Goal: Task Accomplishment & Management: Complete application form

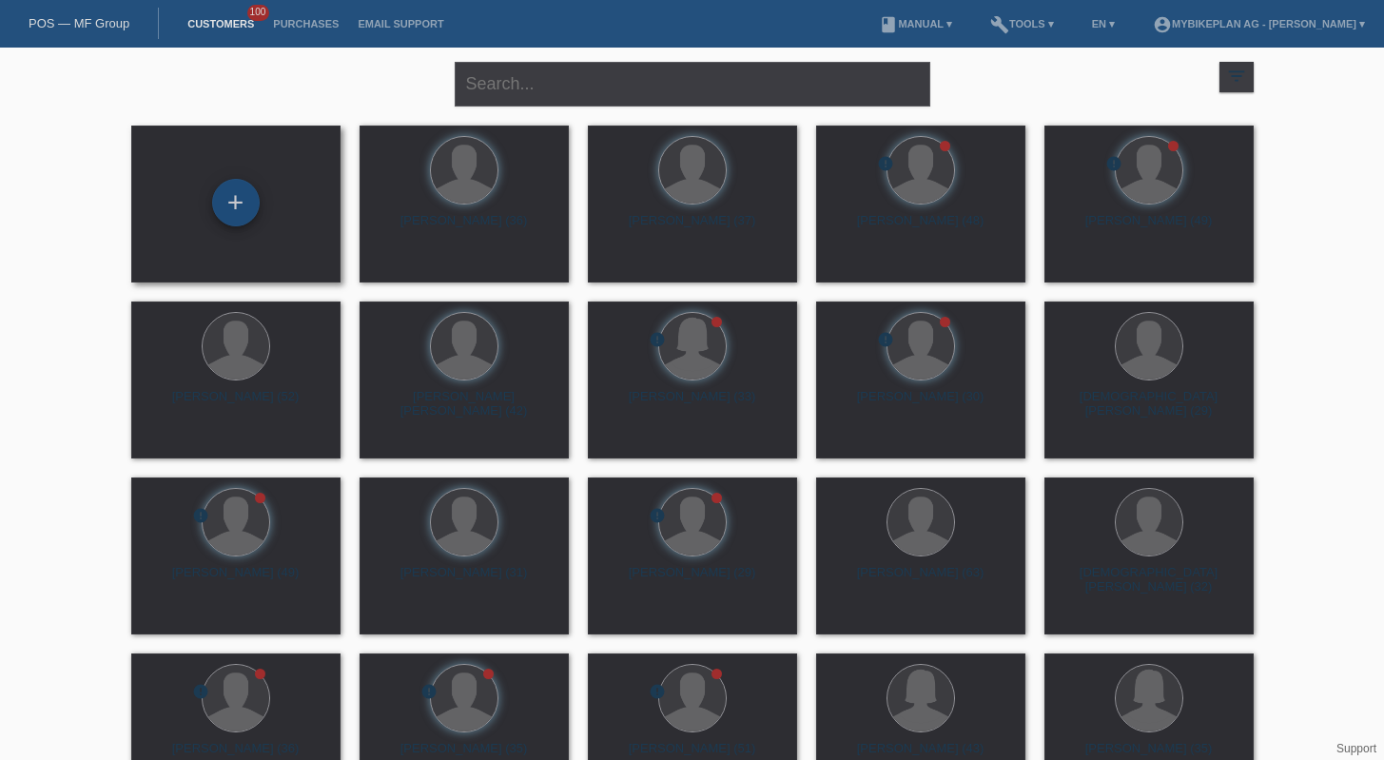
click at [239, 210] on div "+" at bounding box center [236, 203] width 48 height 48
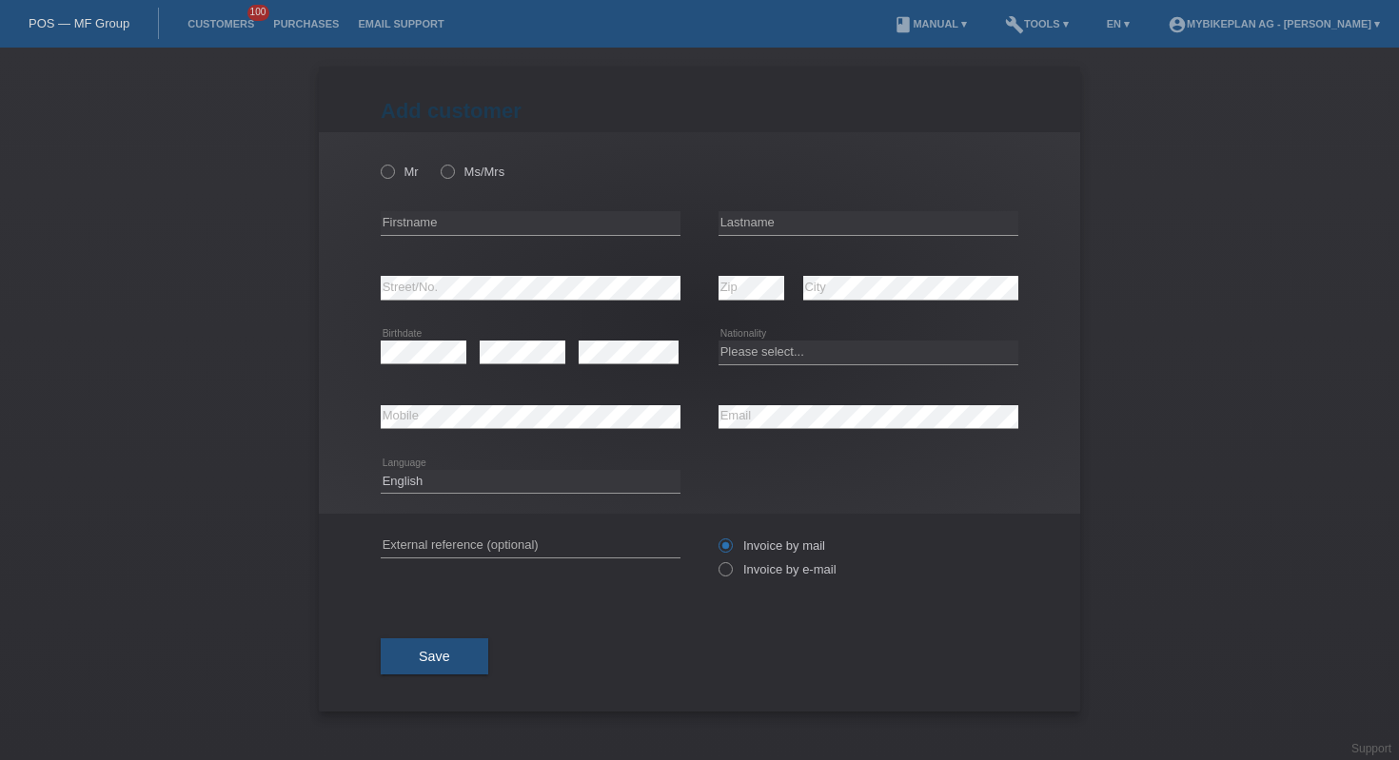
click at [103, 23] on link "POS — MF Group" at bounding box center [79, 23] width 101 height 14
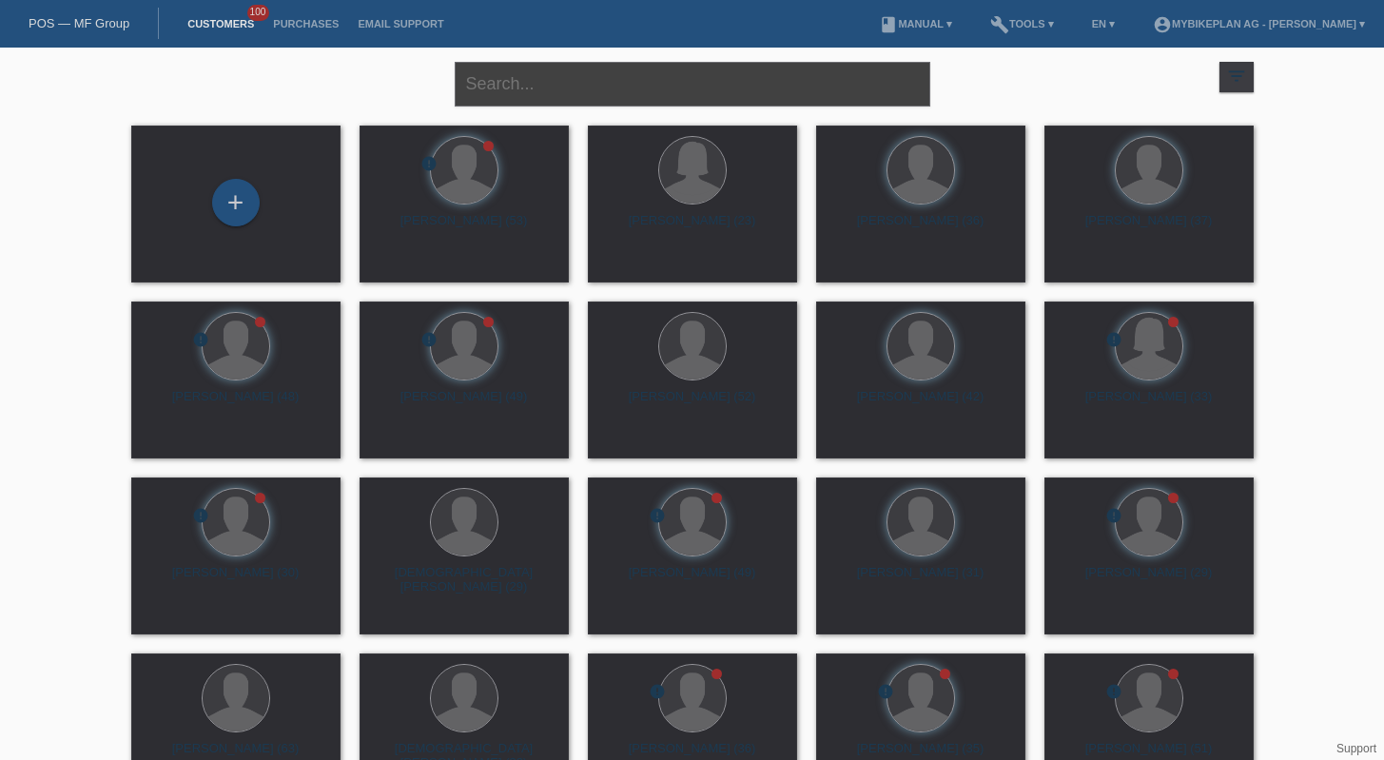
click at [581, 88] on input "text" at bounding box center [693, 84] width 476 height 45
paste input "Pedro Andrade"
type input "Pedro Andrade"
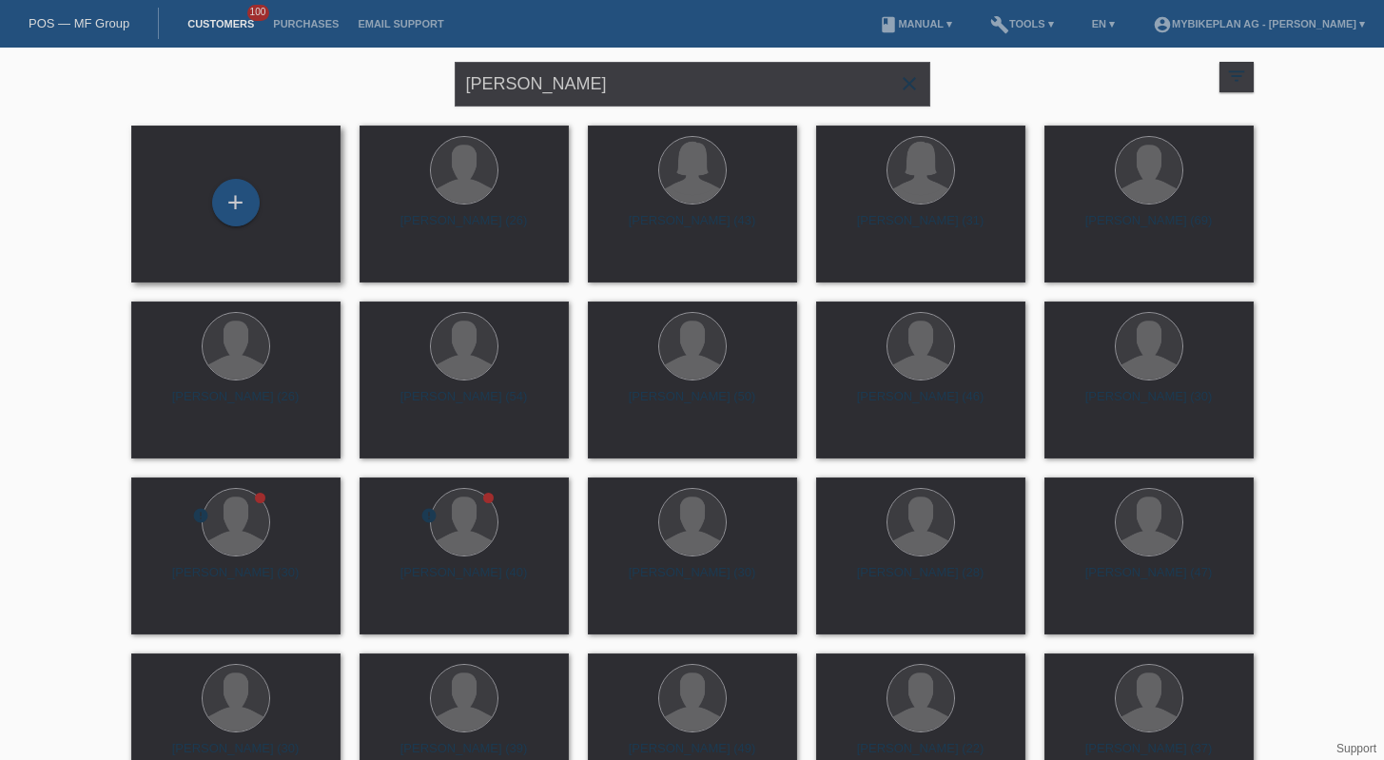
click at [265, 205] on div "+" at bounding box center [236, 204] width 179 height 50
click at [239, 206] on div "+" at bounding box center [236, 203] width 48 height 48
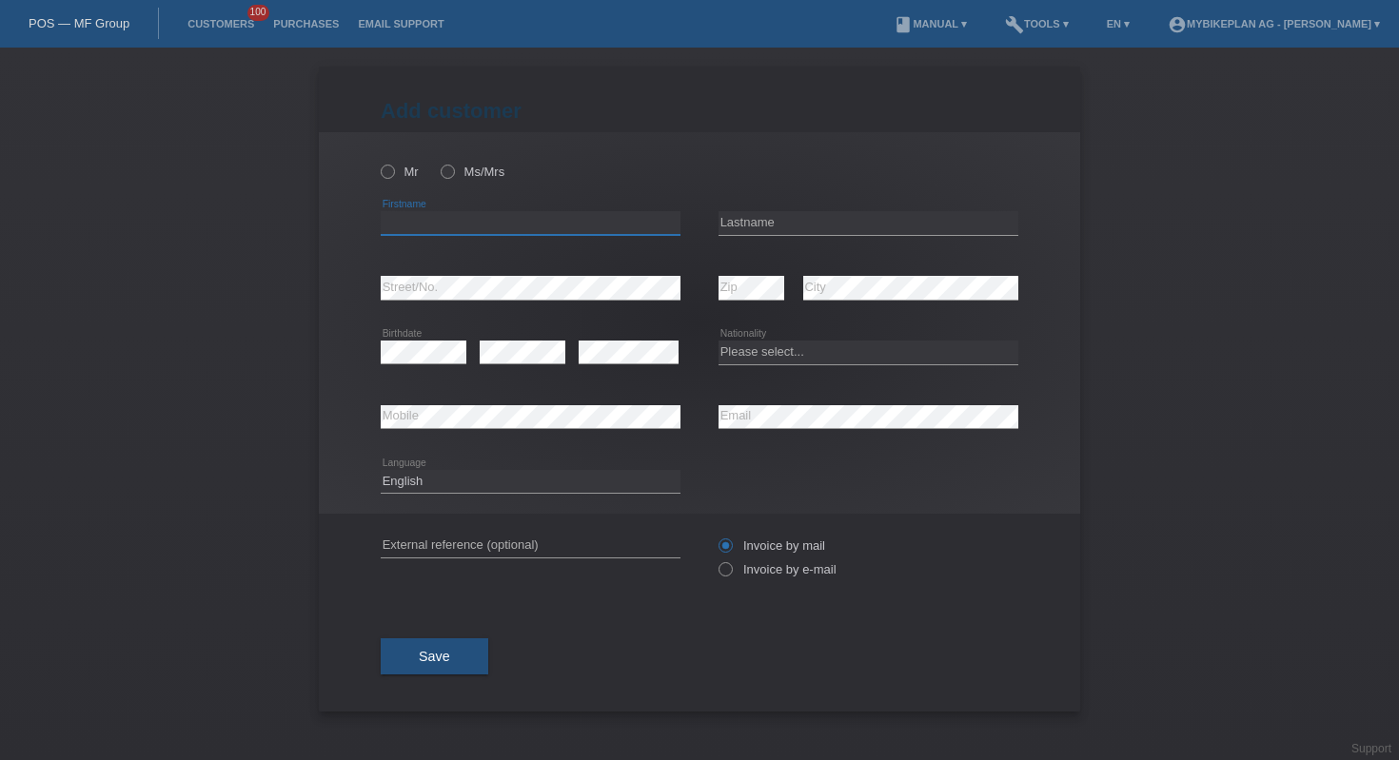
click at [598, 227] on input "text" at bounding box center [531, 223] width 300 height 24
paste input "Pedro"
type input "Pedro"
click at [814, 223] on input "text" at bounding box center [868, 223] width 300 height 24
paste input "[PERSON_NAME]"
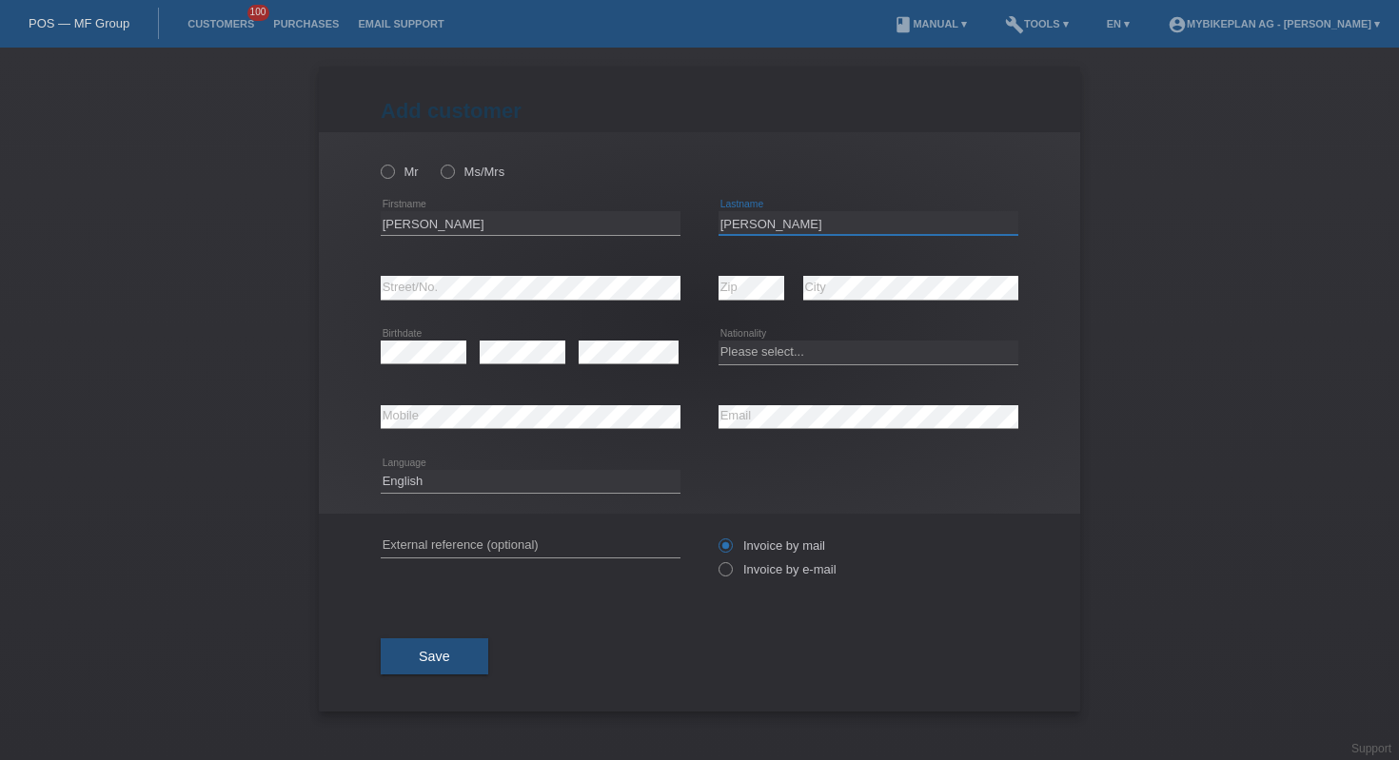
type input "[PERSON_NAME]"
click at [762, 346] on select "Please select... Switzerland Austria Germany Liechtenstein ------------ Afghani…" at bounding box center [868, 352] width 300 height 23
click at [853, 350] on select "Please select... Switzerland Austria Germany Liechtenstein ------------ Afghani…" at bounding box center [868, 352] width 300 height 23
select select "PT"
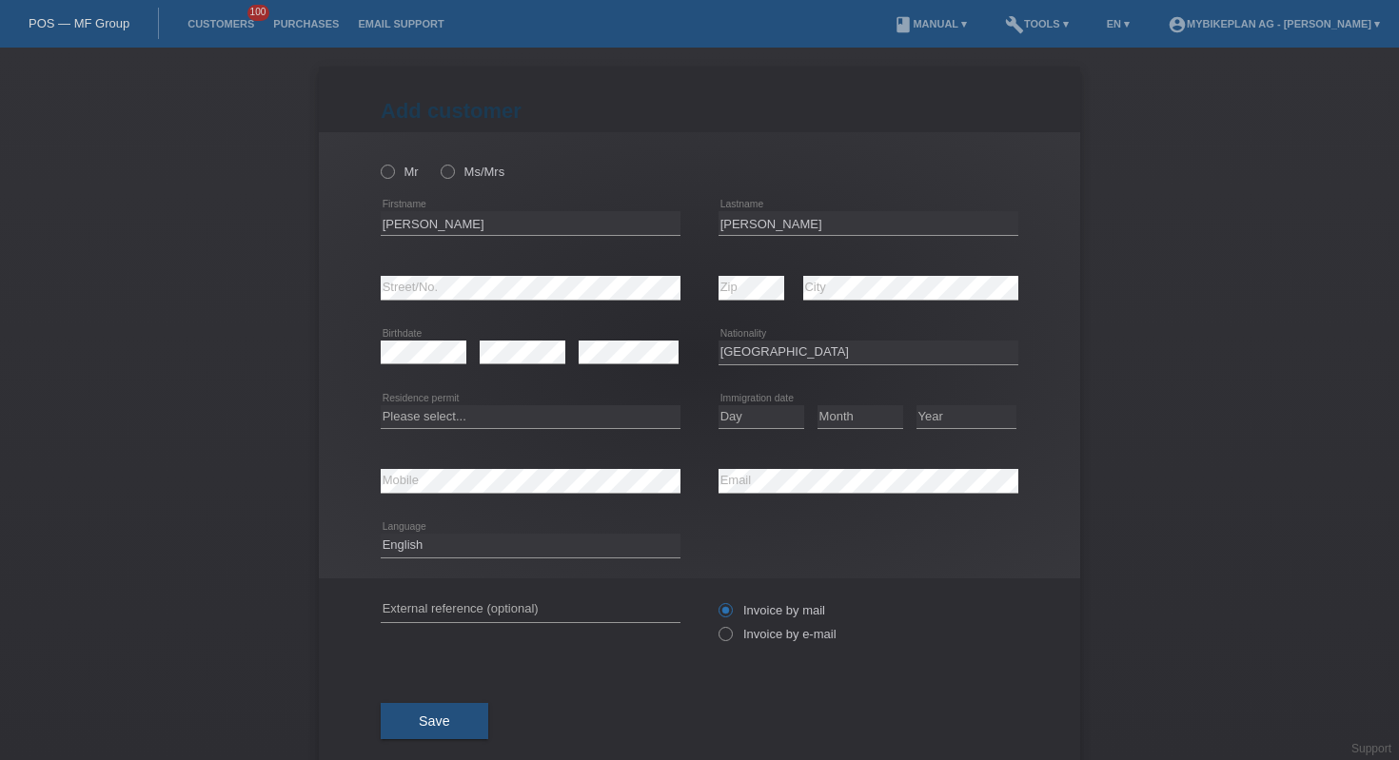
click at [545, 432] on div "Please select... C B B - Refugee status Other error Residence permit" at bounding box center [531, 417] width 300 height 65
click at [549, 411] on select "Please select... C B B - Refugee status Other" at bounding box center [531, 416] width 300 height 23
select select "B"
click at [729, 420] on select "Day 01 02 03 04 05 06 07 08 09 10 11" at bounding box center [761, 416] width 86 height 23
select select "07"
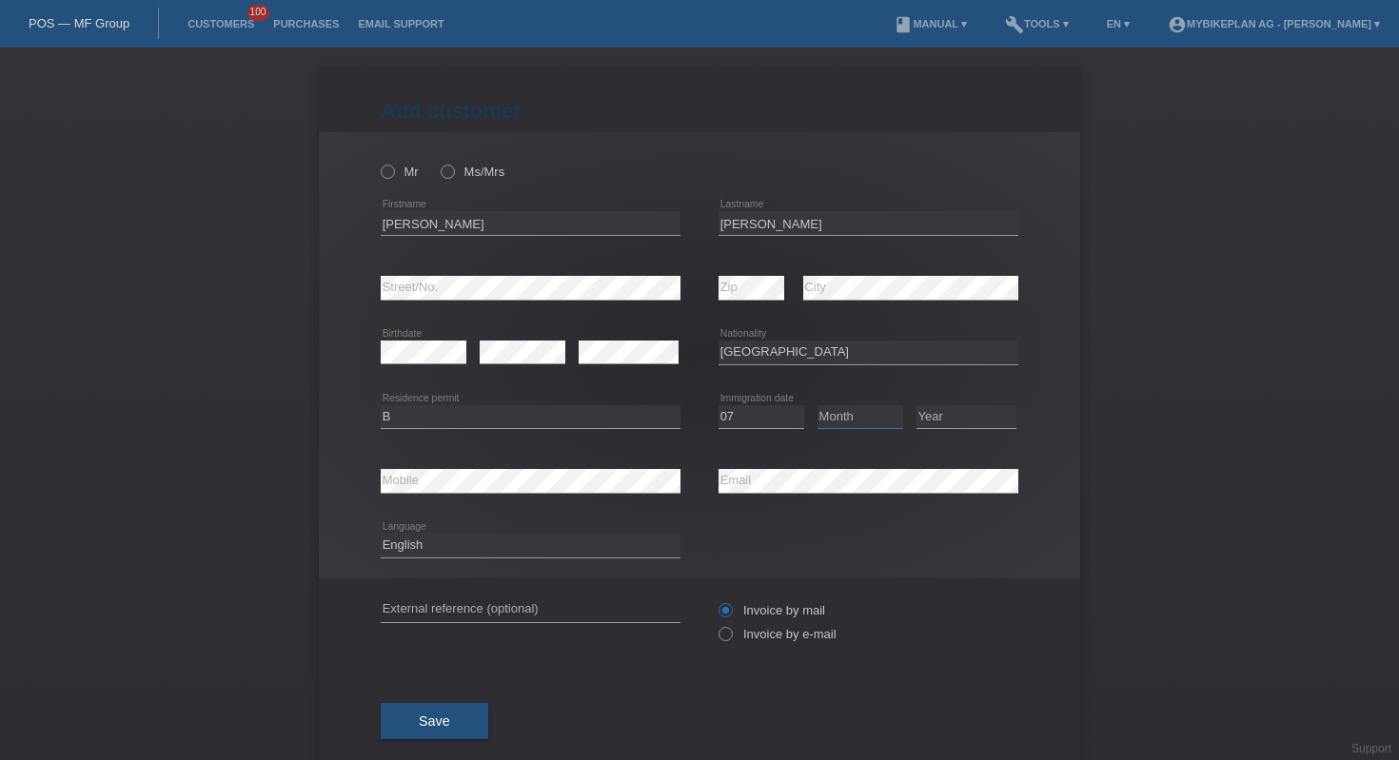
click at [848, 419] on select "Month 01 02 03 04 05 06 07 08 09 10 11" at bounding box center [860, 416] width 86 height 23
select select "04"
click at [951, 421] on select "Year 2025 2024 2023 2022 2021 2020 2019 2018 2017 2016 2015 2014 2013 2012 2011…" at bounding box center [966, 416] width 100 height 23
select select "2015"
click at [496, 603] on input "text" at bounding box center [531, 610] width 300 height 24
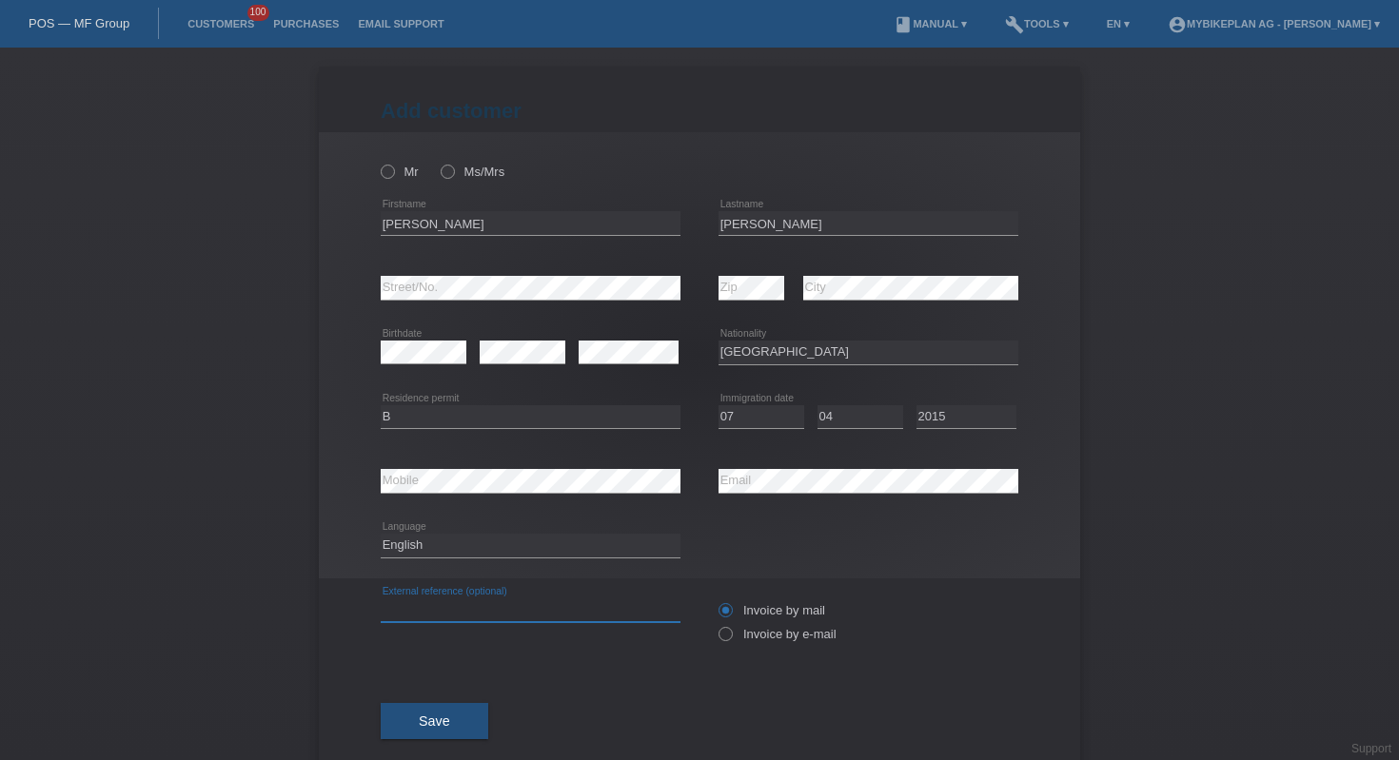
paste input "45030031373"
type input "45030031373"
click at [476, 549] on select "Deutsch Français Italiano English" at bounding box center [531, 545] width 300 height 23
select select "fr"
click at [735, 637] on label "Invoice by e-mail" at bounding box center [777, 634] width 118 height 14
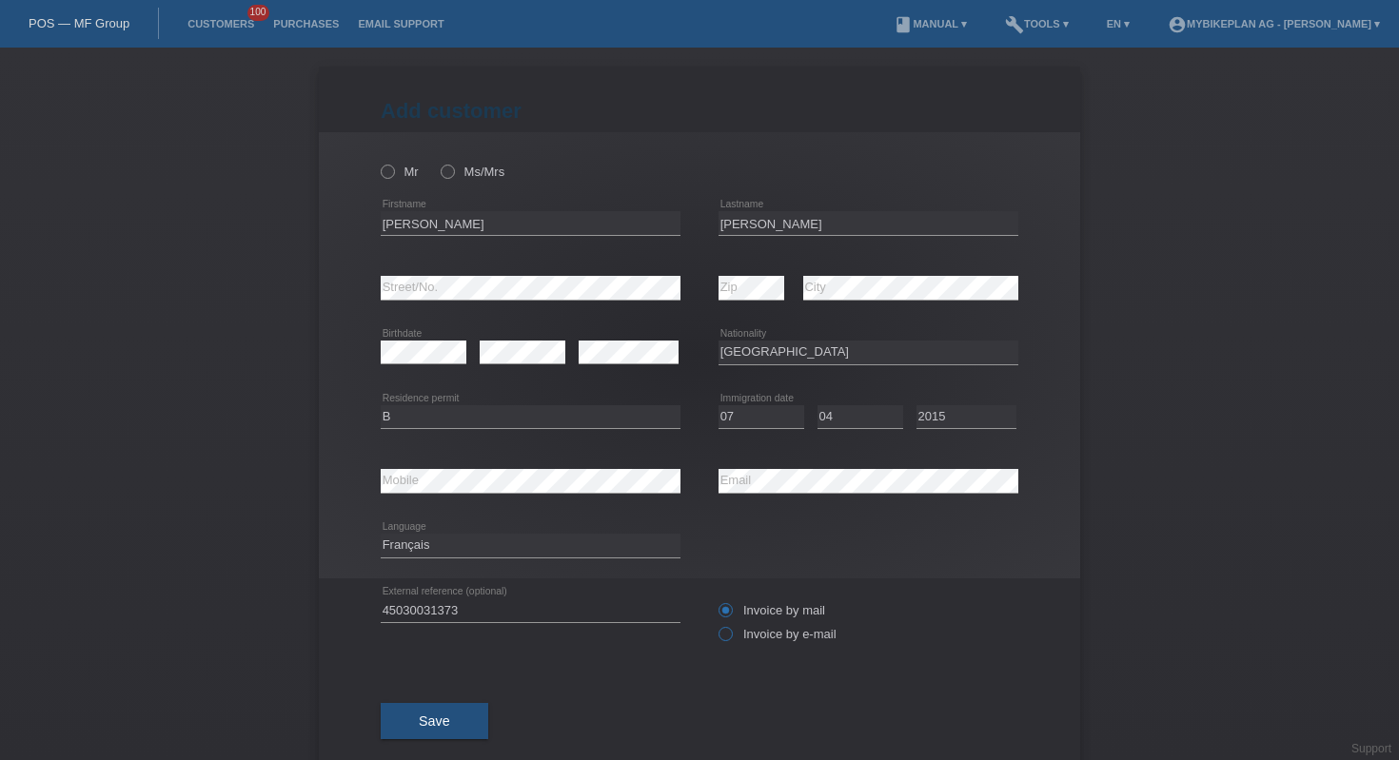
click at [731, 637] on input "Invoice by e-mail" at bounding box center [724, 639] width 12 height 24
radio input "true"
click at [378, 162] on icon at bounding box center [378, 162] width 0 height 0
click at [381, 177] on input "Mr" at bounding box center [387, 171] width 12 height 12
radio input "true"
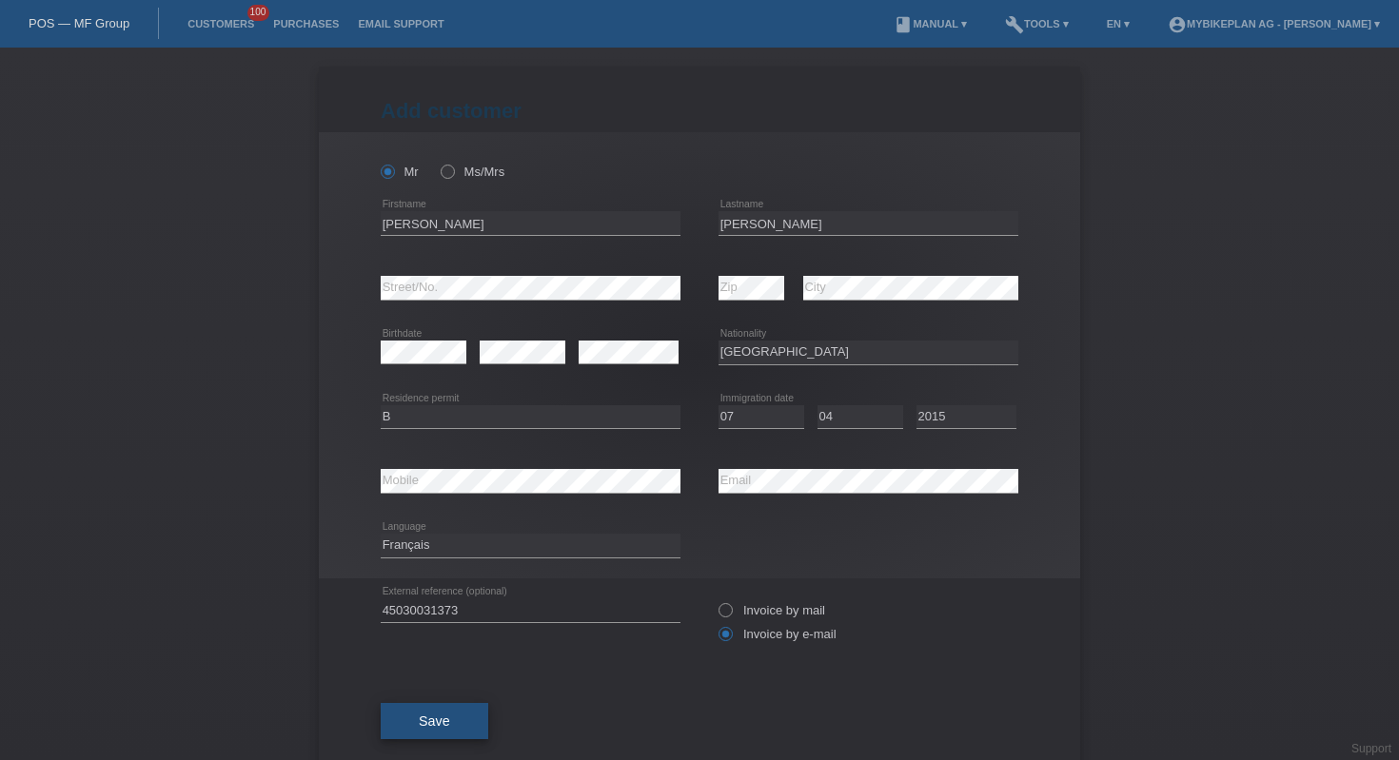
click at [428, 713] on button "Save" at bounding box center [435, 721] width 108 height 36
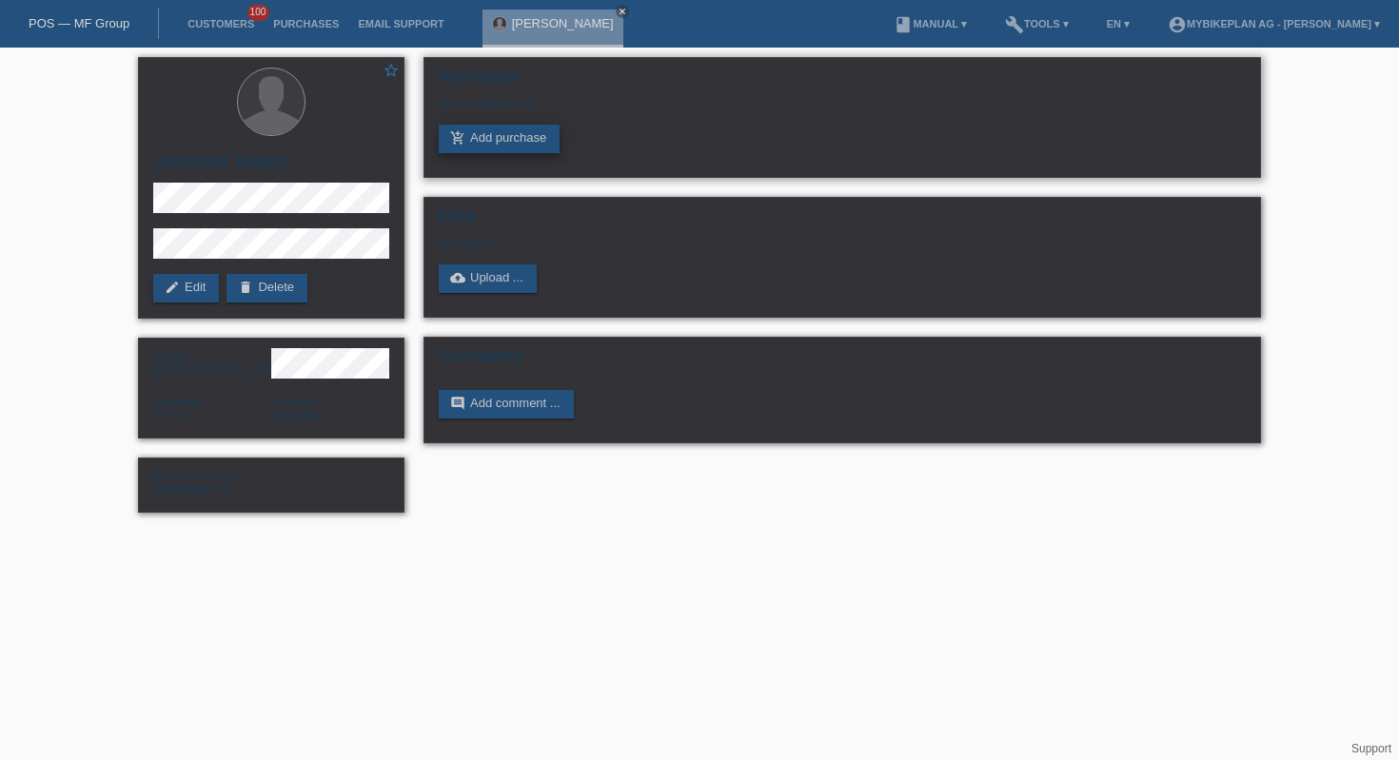
click at [517, 133] on link "add_shopping_cart Add purchase" at bounding box center [499, 139] width 121 height 29
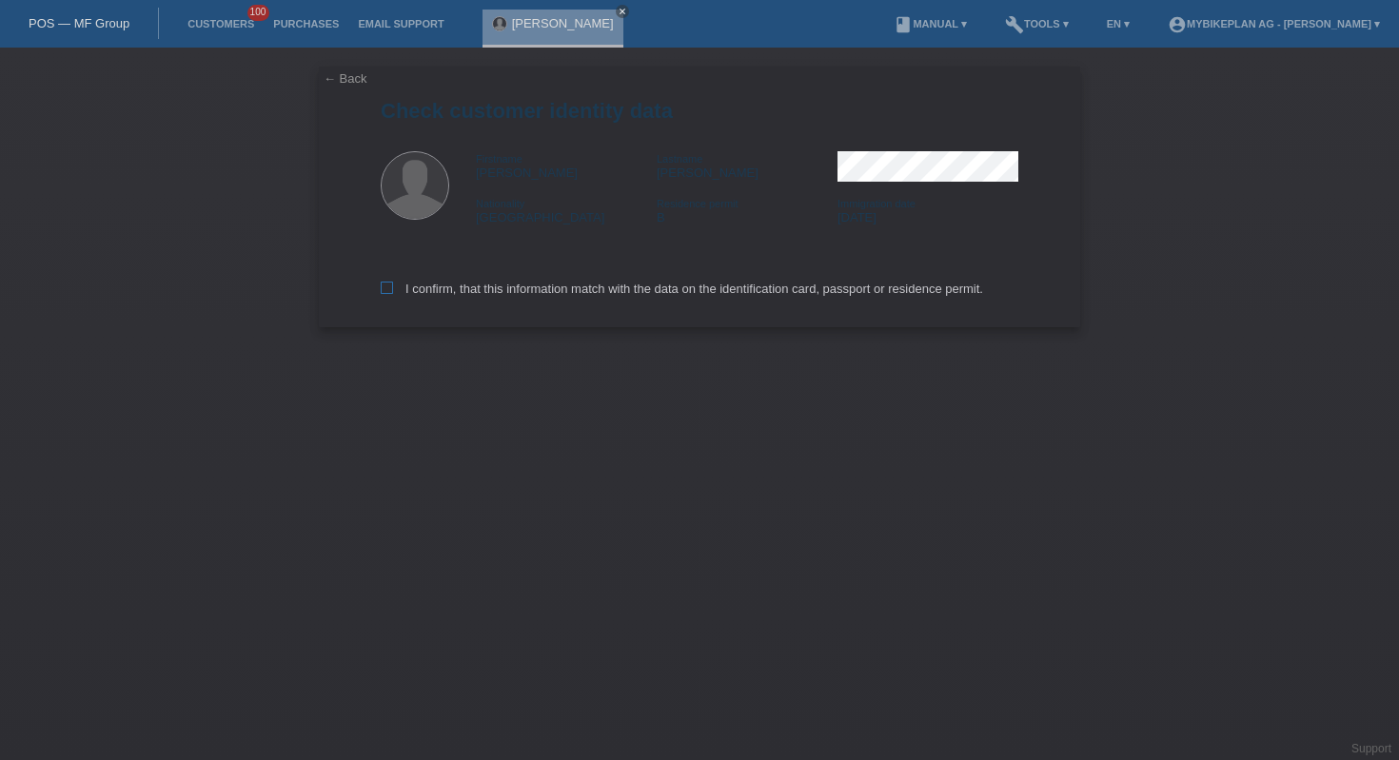
click at [508, 285] on label "I confirm, that this information match with the data on the identification card…" at bounding box center [682, 289] width 602 height 14
click at [393, 285] on input "I confirm, that this information match with the data on the identification card…" at bounding box center [387, 288] width 12 height 12
checkbox input "true"
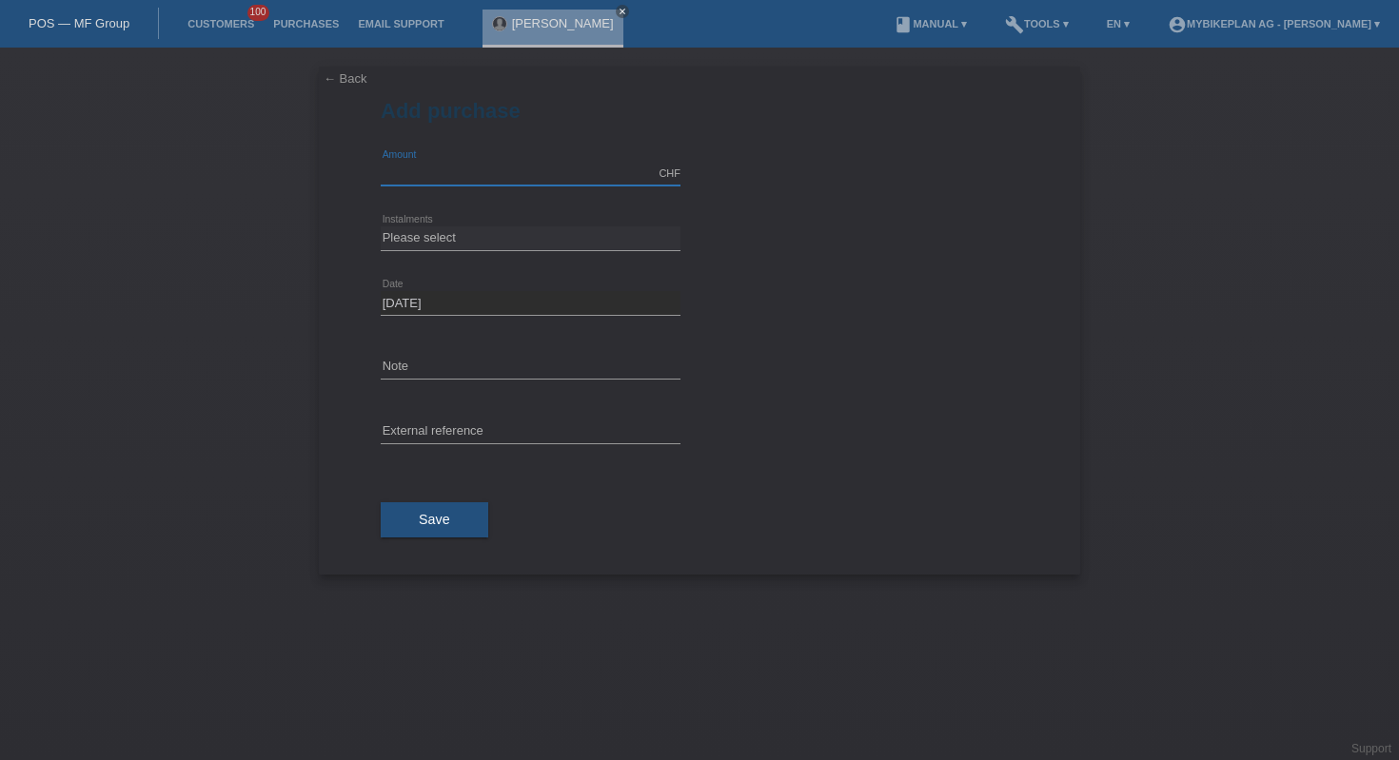
click at [565, 163] on input "text" at bounding box center [531, 174] width 300 height 24
type input "6499.00"
click at [499, 232] on select "Please select 6 instalments 12 instalments 18 instalments 24 instalments 36 ins…" at bounding box center [531, 237] width 300 height 23
select select "488"
click at [457, 427] on input "text" at bounding box center [531, 433] width 300 height 24
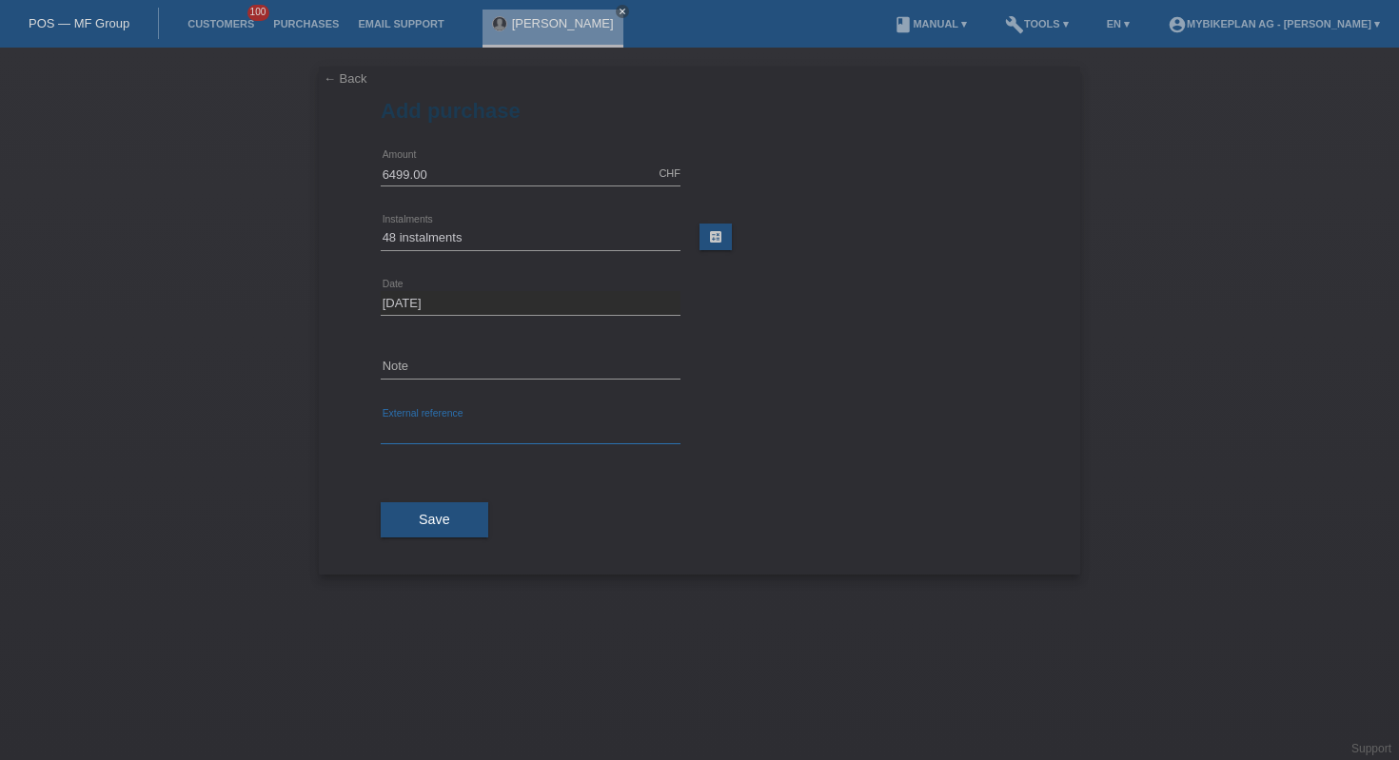
paste input "45030031373"
type input "45030031373"
click at [432, 519] on span "Save" at bounding box center [434, 519] width 31 height 15
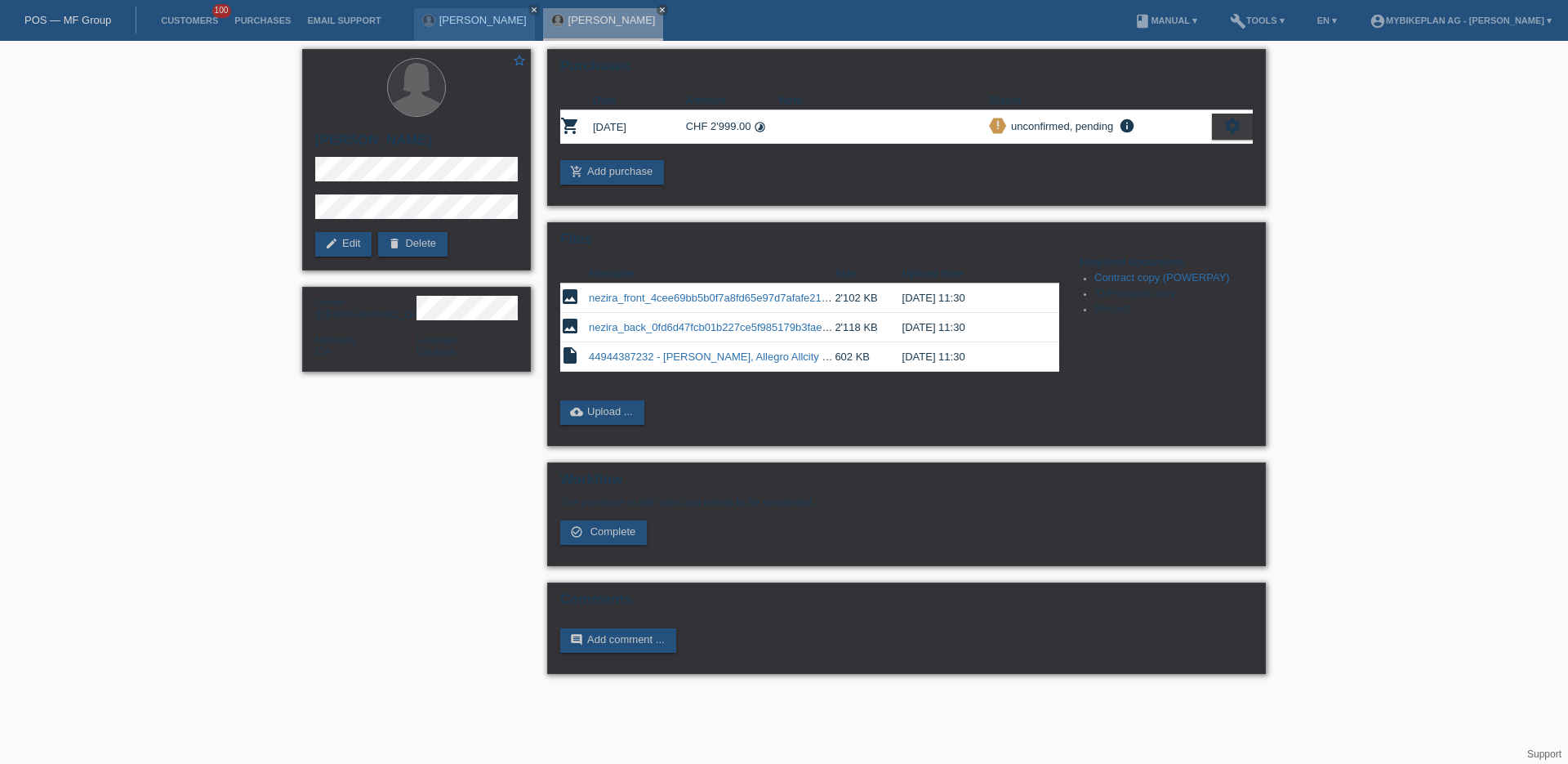
click at [82, 21] on link "POS — MF Group" at bounding box center [68, 20] width 87 height 12
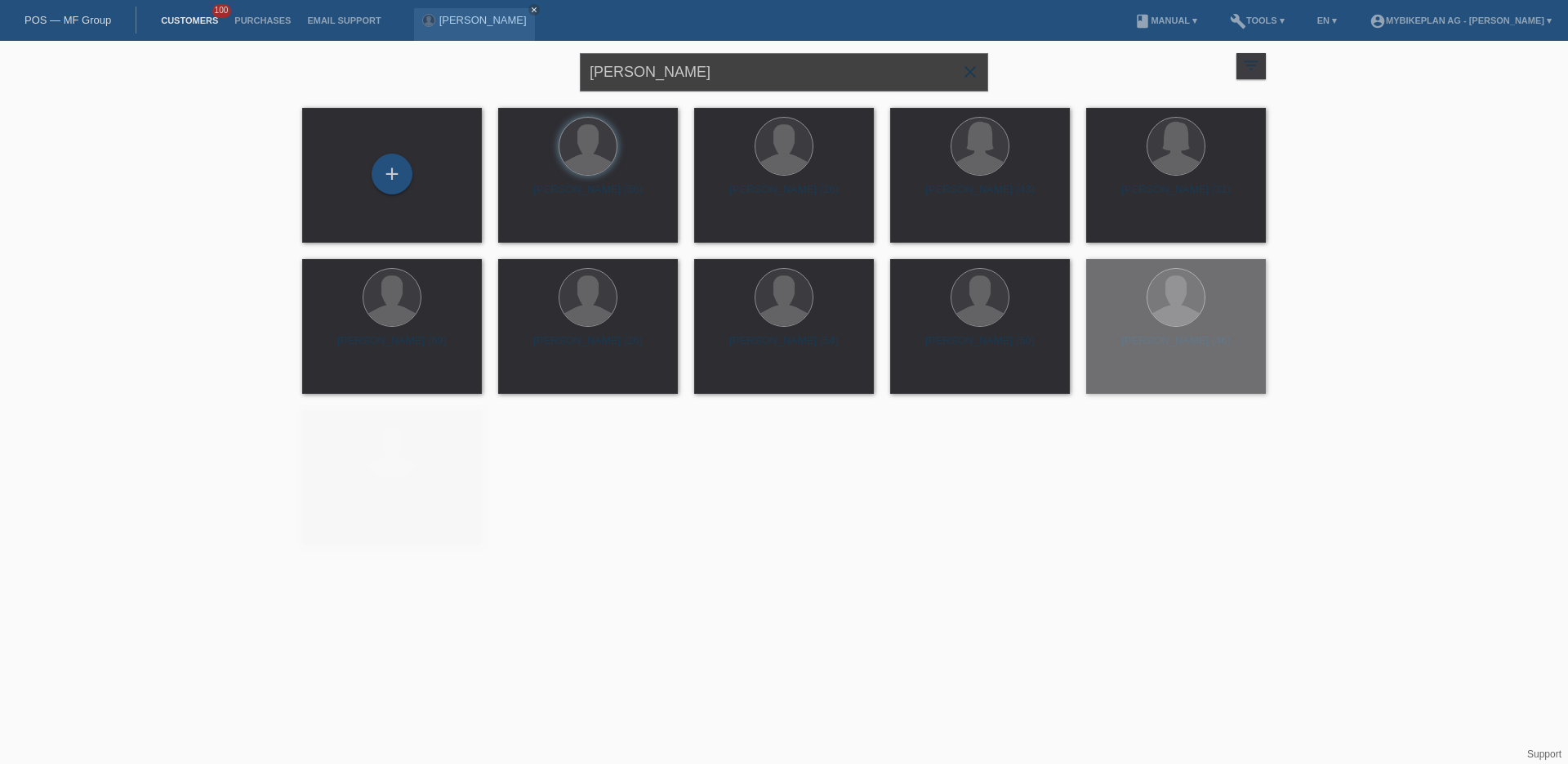
click at [680, 89] on input "[PERSON_NAME]" at bounding box center [784, 72] width 409 height 39
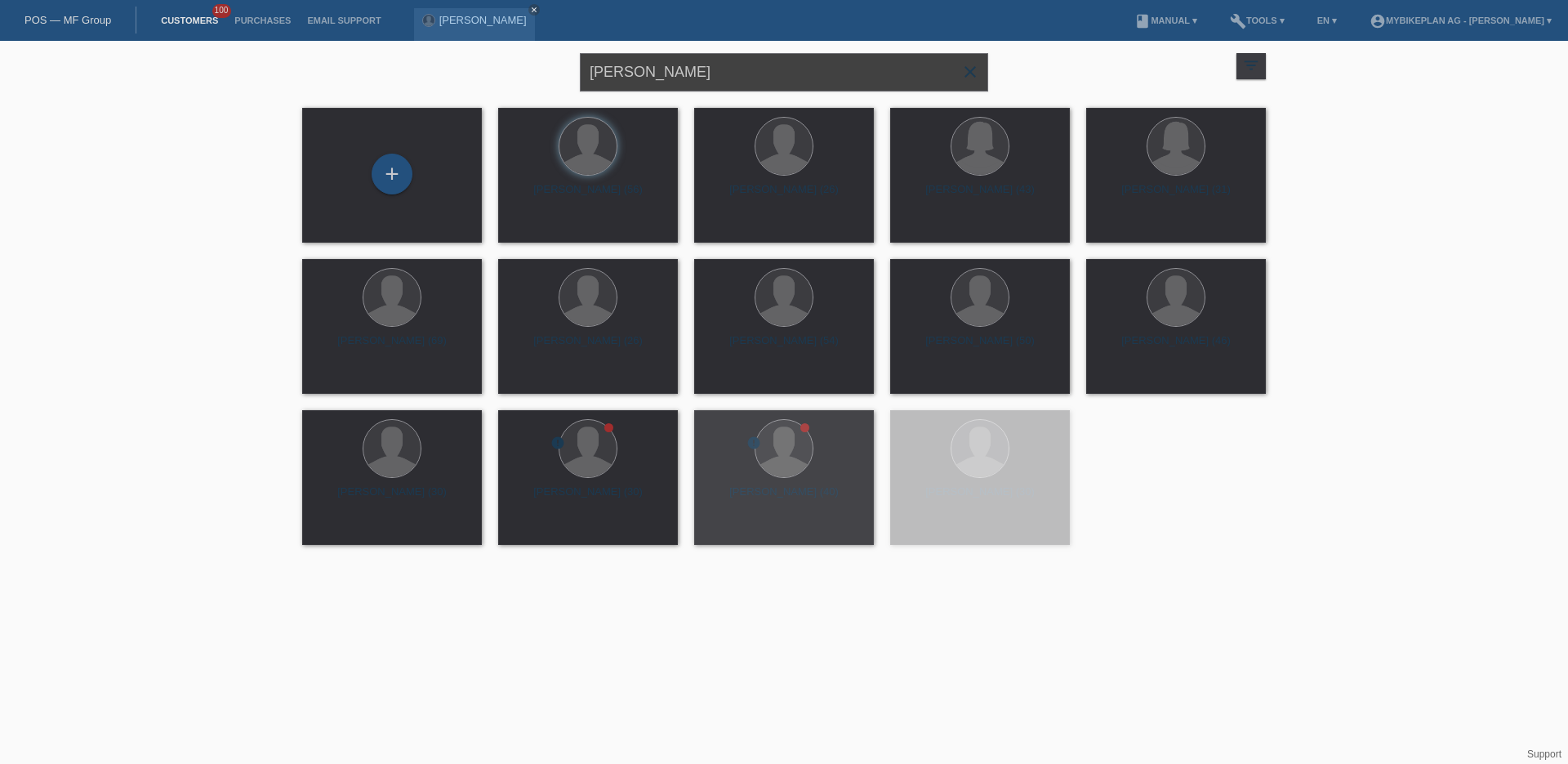
click at [680, 89] on input "[PERSON_NAME]" at bounding box center [784, 72] width 409 height 39
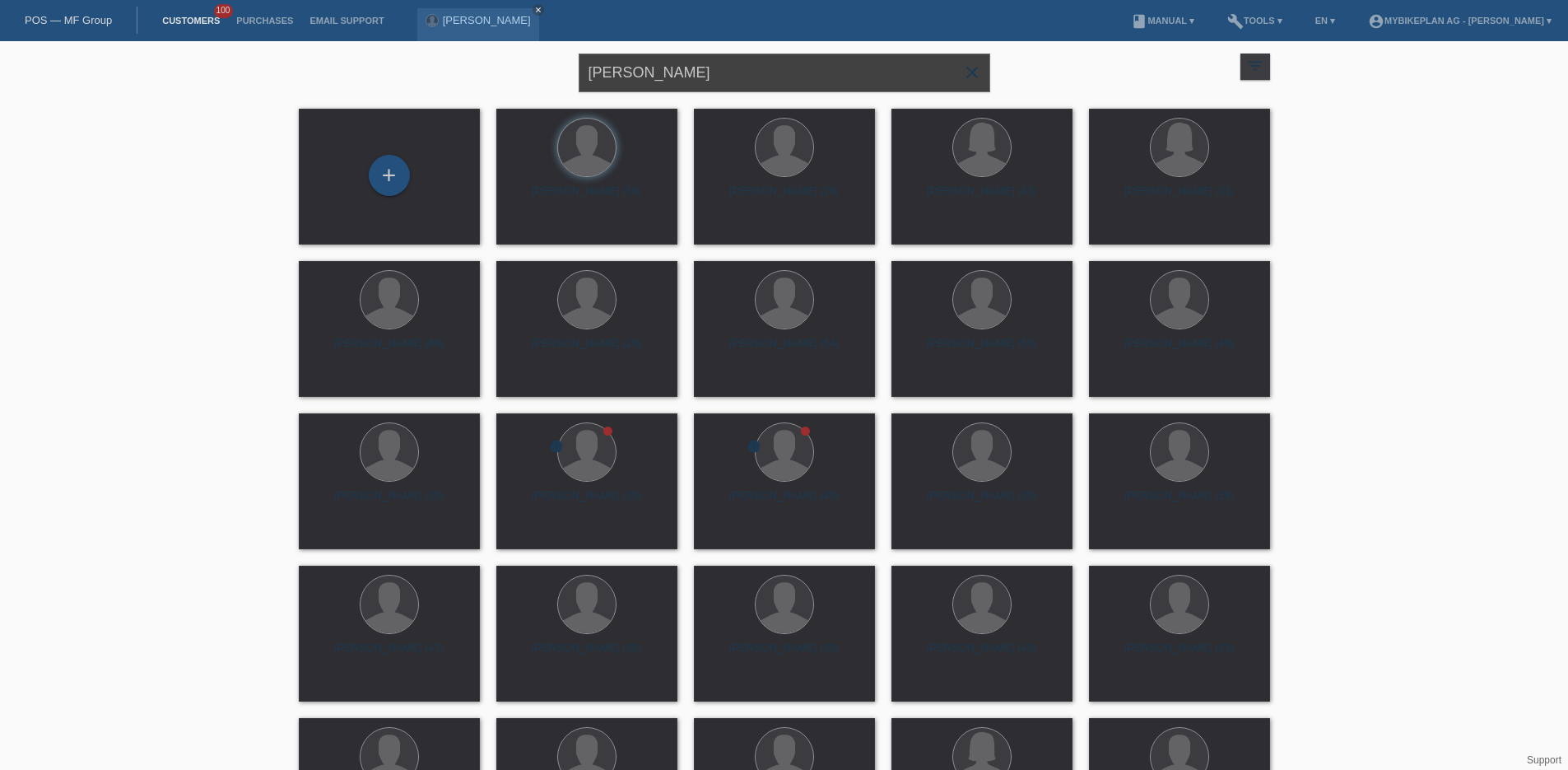
paste input "[PERSON_NAME],"
type input "[PERSON_NAME]"
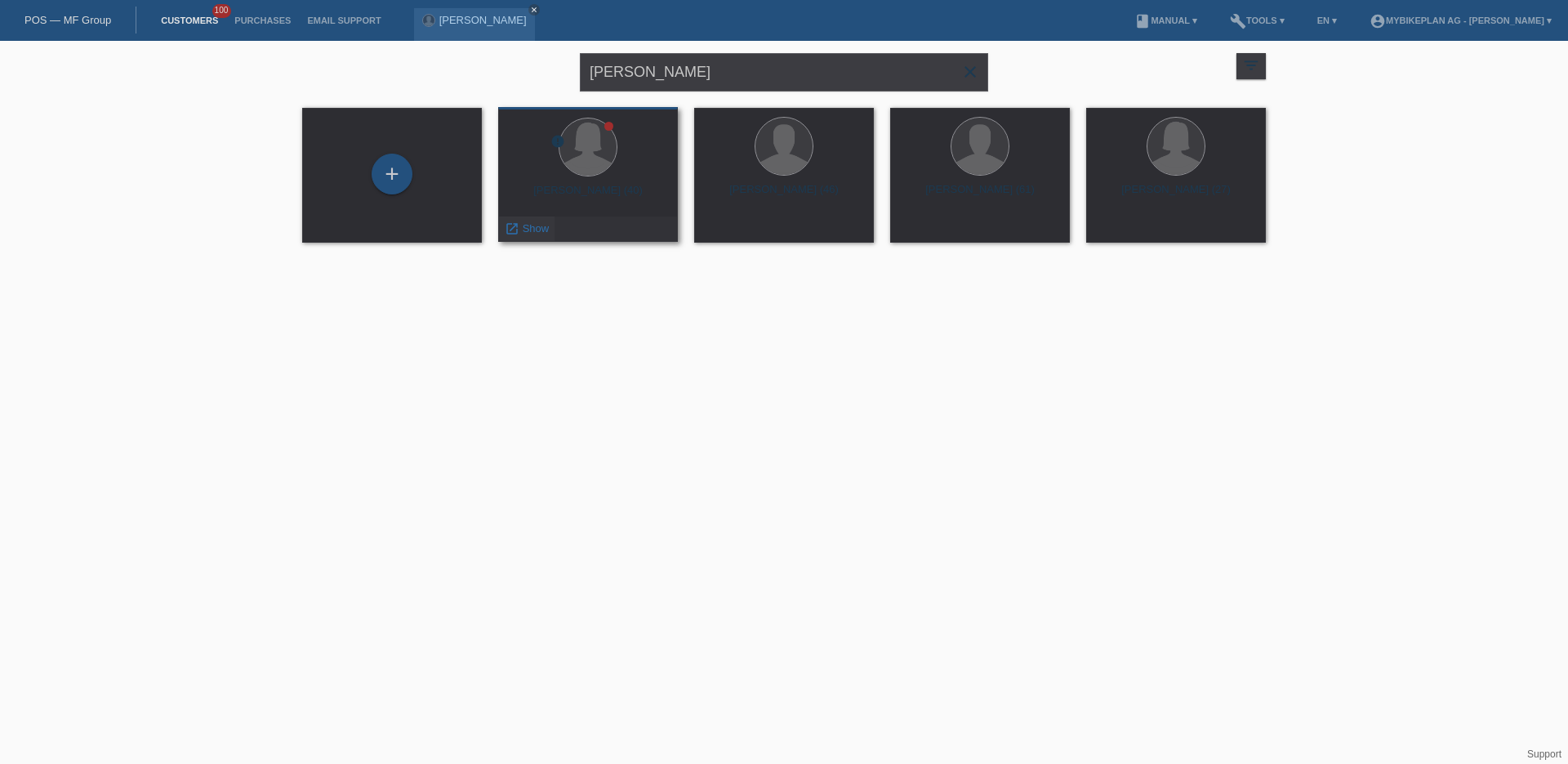
click at [532, 233] on span "Show" at bounding box center [536, 228] width 27 height 12
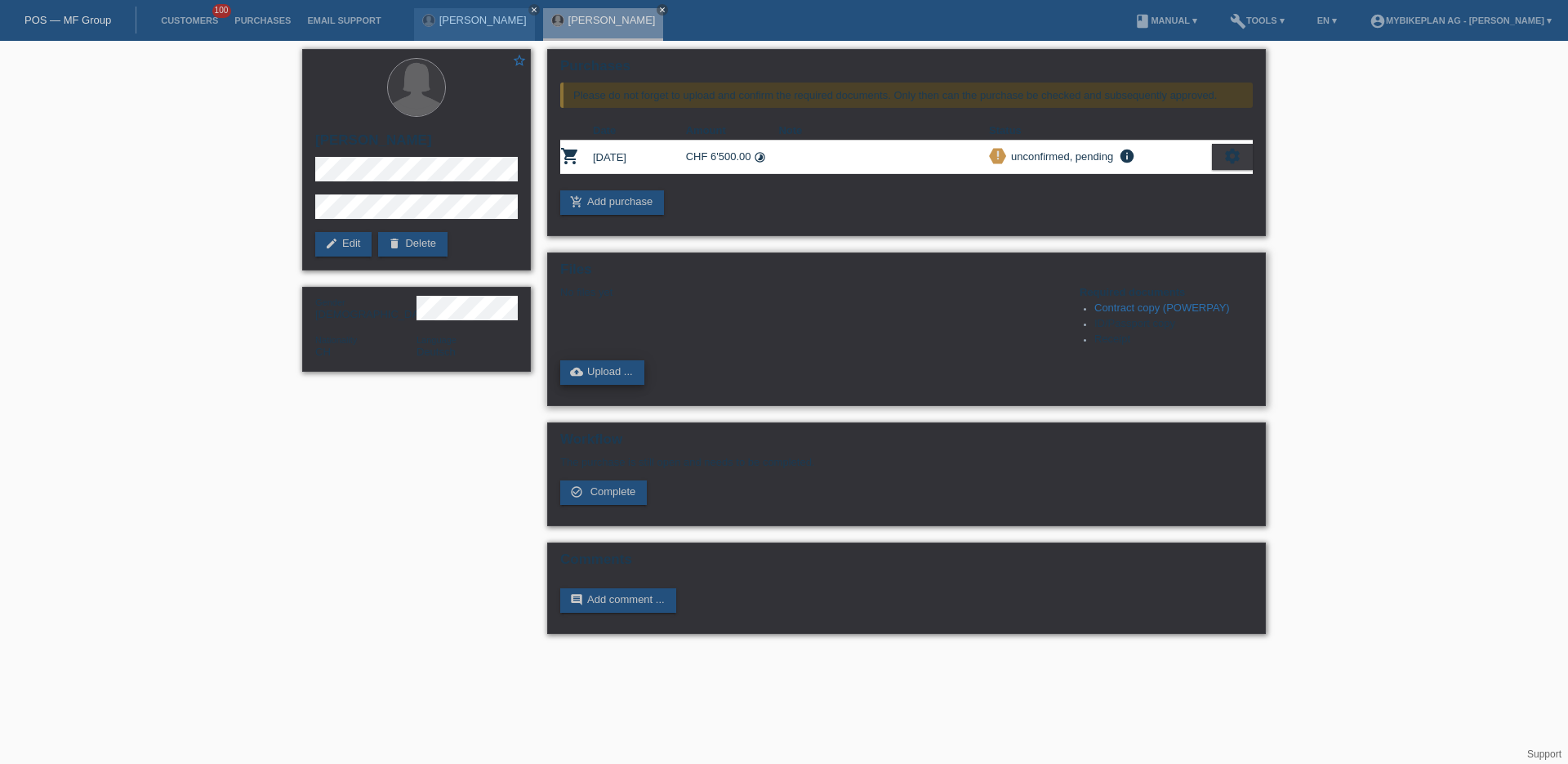
click at [614, 381] on link "cloud_upload Upload ..." at bounding box center [602, 373] width 84 height 25
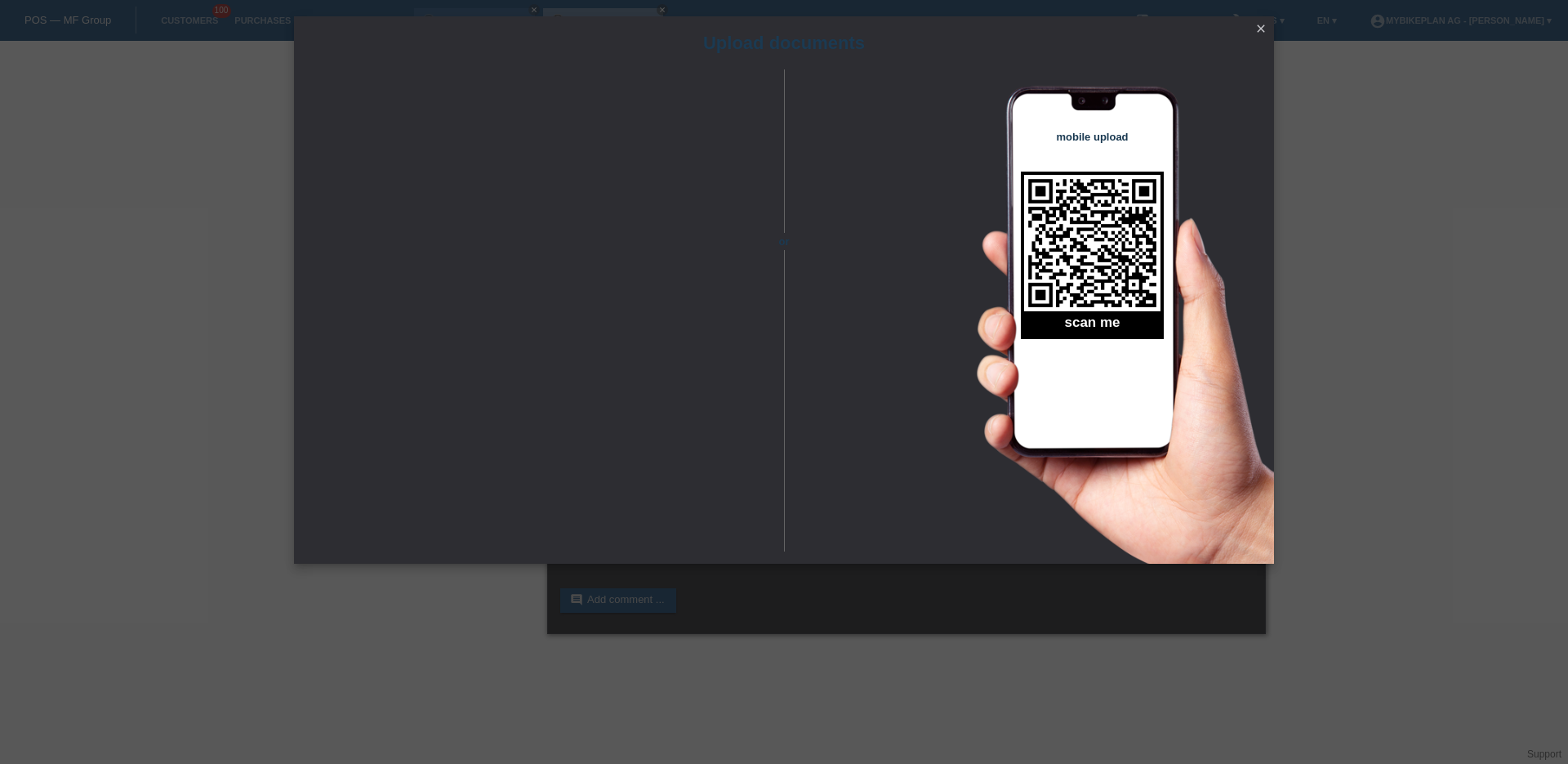
click at [1261, 27] on icon "close" at bounding box center [1260, 28] width 13 height 13
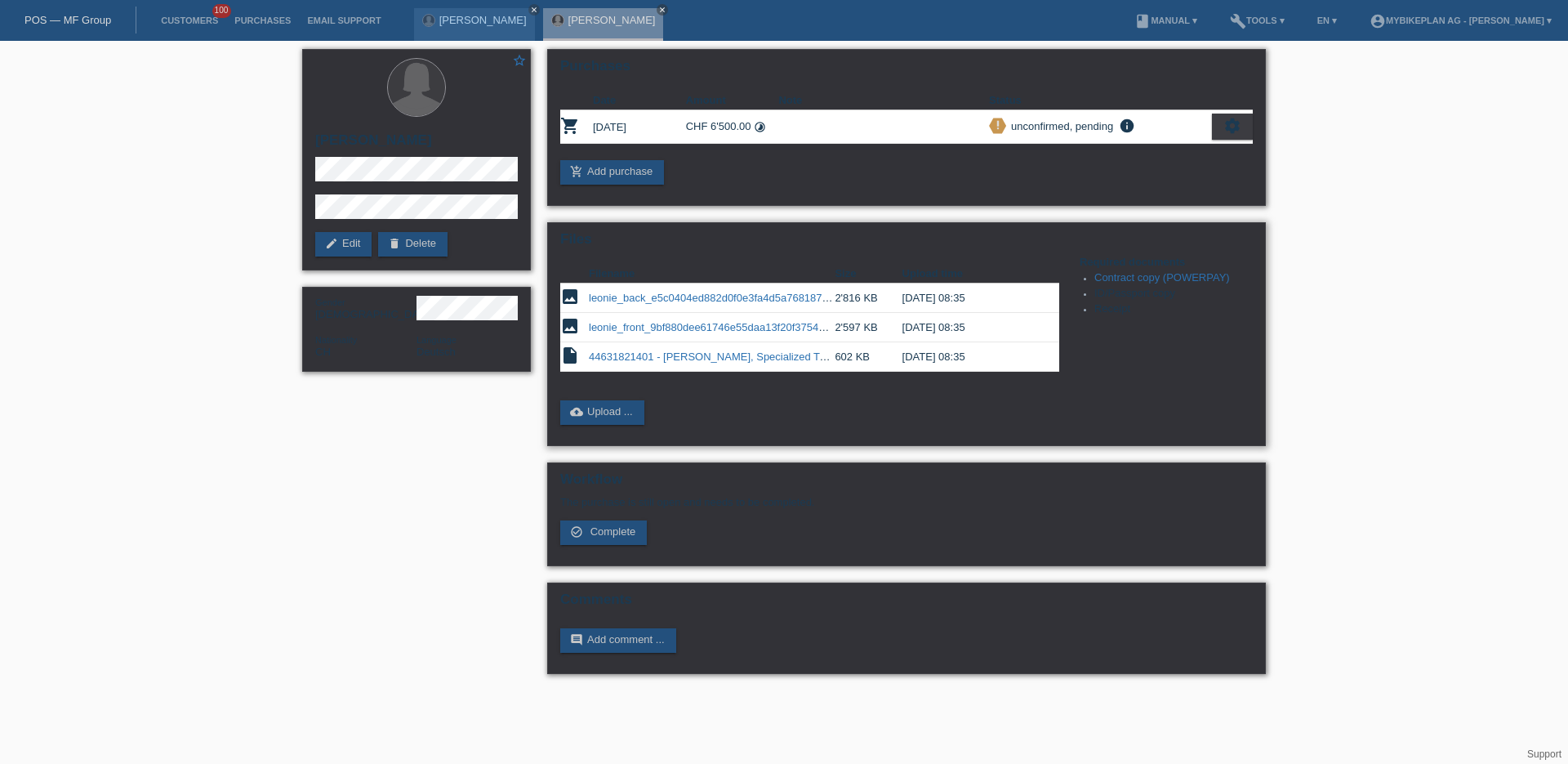
click at [628, 325] on link "leonie_front_9bf880dee61746e55daa13f20f37544d.jpeg" at bounding box center [721, 327] width 264 height 12
